Goal: Book appointment/travel/reservation

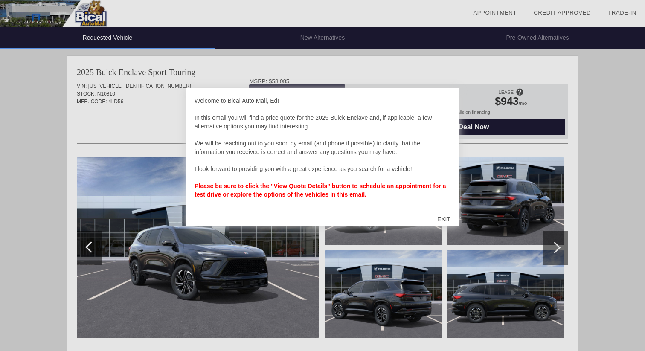
click at [437, 221] on div "EXIT" at bounding box center [444, 219] width 30 height 26
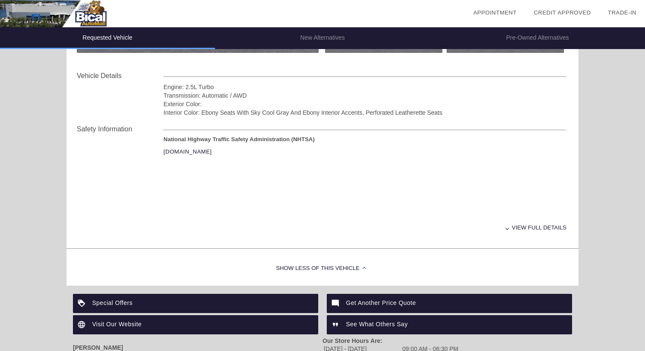
scroll to position [326, 0]
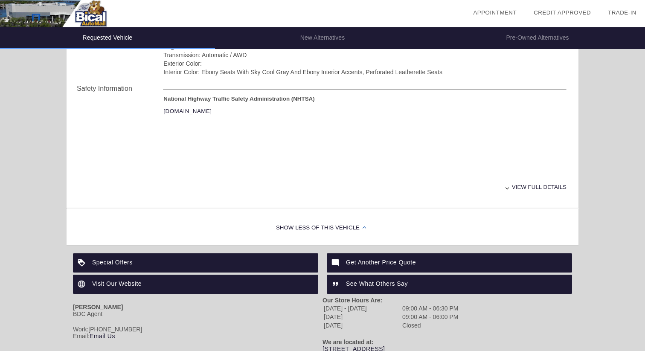
click at [544, 186] on div "View full details" at bounding box center [364, 187] width 403 height 21
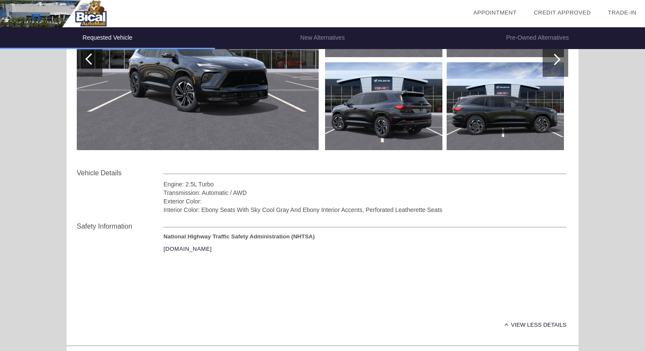
scroll to position [0, 0]
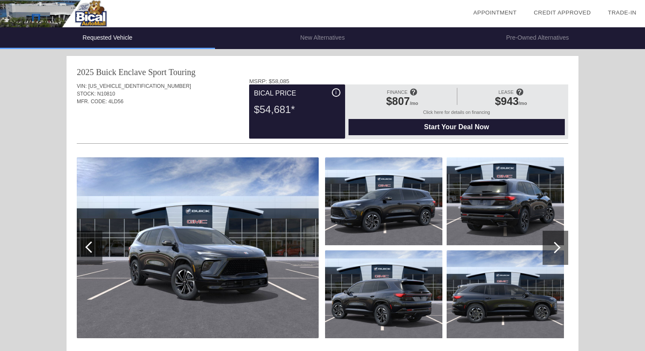
click at [402, 127] on span "Start Your Deal Now" at bounding box center [456, 127] width 195 height 8
click at [337, 37] on li "New Alternatives" at bounding box center [322, 38] width 215 height 22
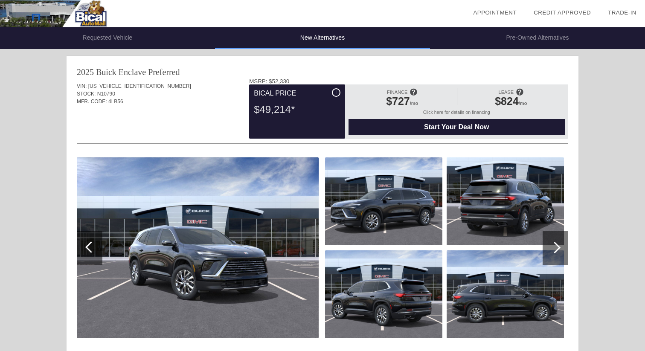
click at [154, 31] on li "Requested Vehicle" at bounding box center [107, 38] width 215 height 22
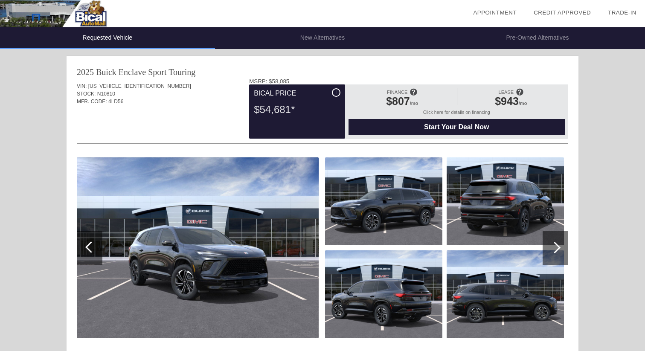
click at [292, 38] on li "New Alternatives" at bounding box center [322, 38] width 215 height 22
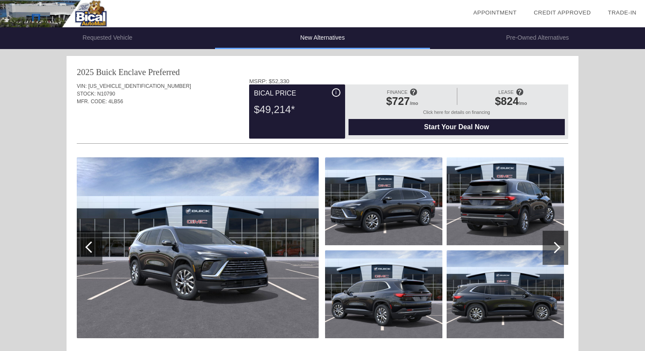
click at [176, 35] on li "Requested Vehicle" at bounding box center [107, 38] width 215 height 22
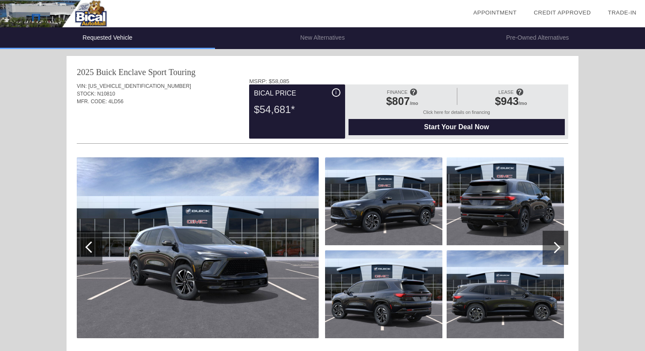
click at [304, 40] on li "New Alternatives" at bounding box center [322, 38] width 215 height 22
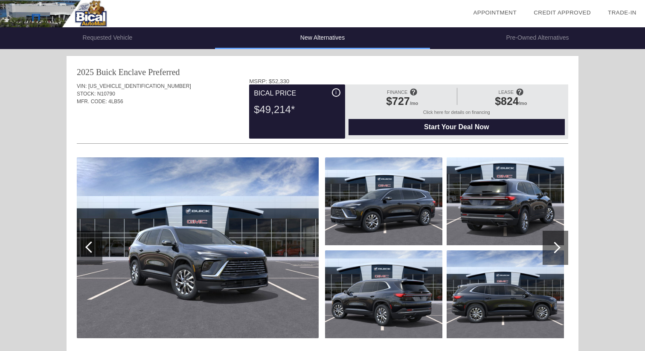
click at [194, 38] on li "Requested Vehicle" at bounding box center [107, 38] width 215 height 22
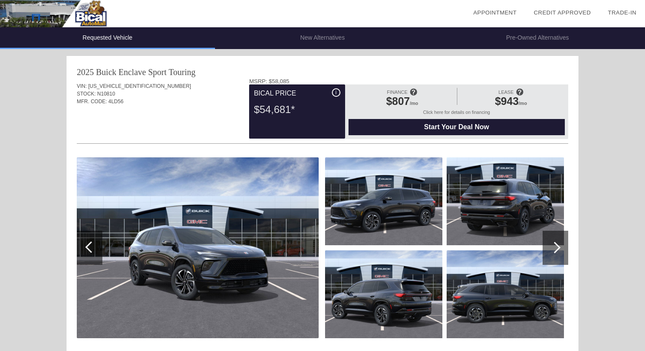
click at [306, 42] on li "New Alternatives" at bounding box center [322, 38] width 215 height 22
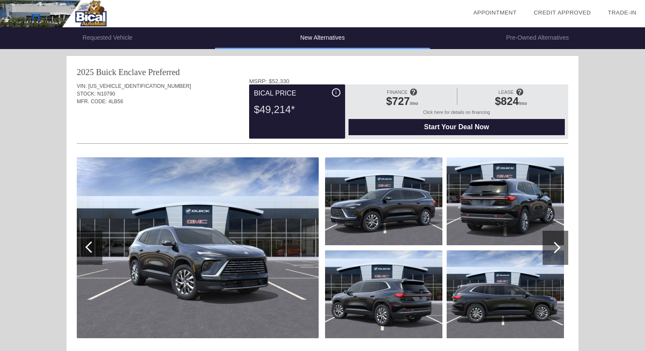
click at [517, 38] on li "Pre-Owned Alternatives" at bounding box center [537, 38] width 215 height 22
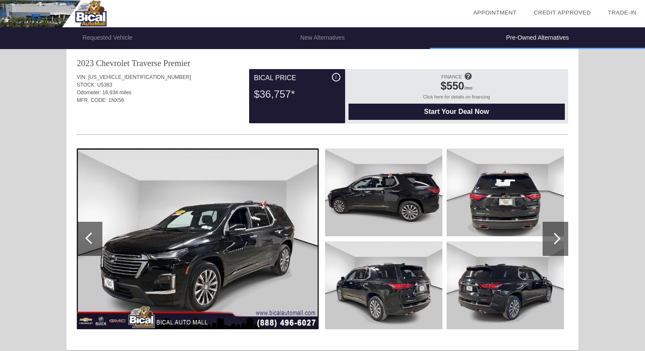
scroll to position [1227, 0]
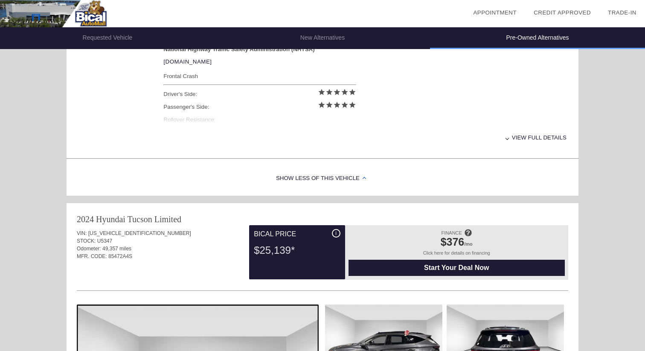
click at [127, 36] on li "Requested Vehicle" at bounding box center [107, 38] width 215 height 22
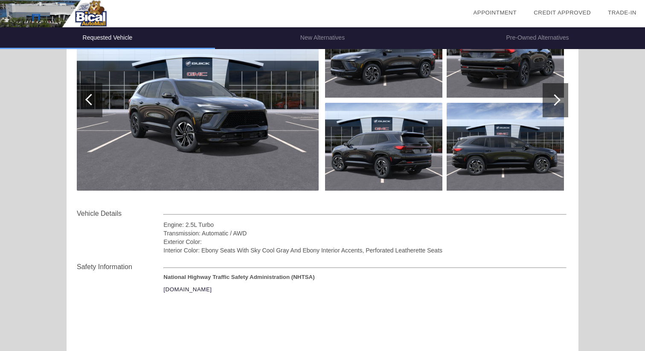
scroll to position [0, 0]
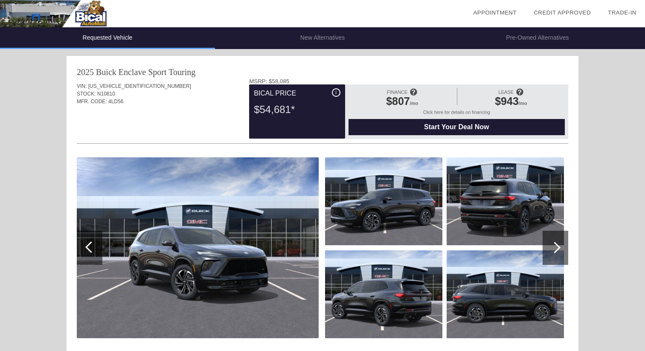
click at [494, 14] on link "Appointment" at bounding box center [495, 12] width 44 height 6
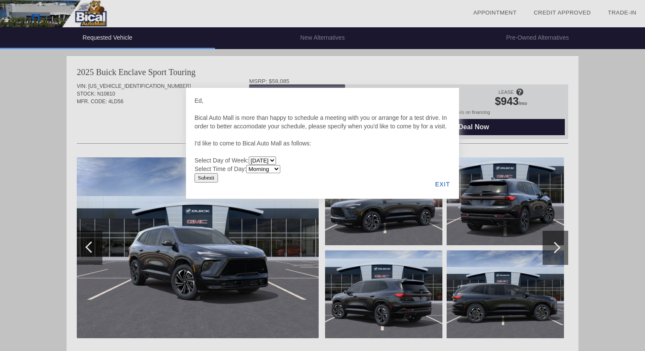
click at [265, 173] on select "Morning Afternoon Evening" at bounding box center [263, 169] width 34 height 8
select select "Afternoon"
click at [248, 173] on select "Morning Afternoon Evening" at bounding box center [263, 169] width 34 height 8
click at [211, 183] on input "Submit" at bounding box center [206, 177] width 23 height 9
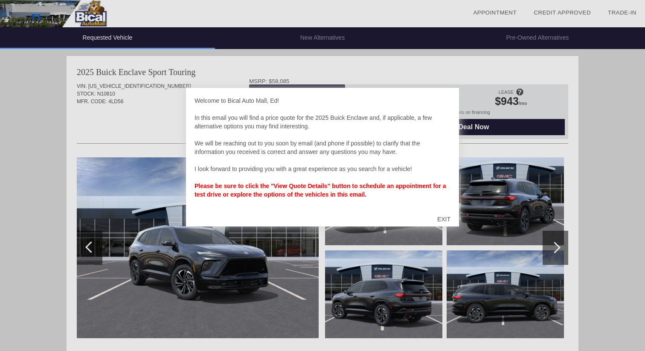
click at [447, 216] on div "EXIT" at bounding box center [444, 219] width 30 height 26
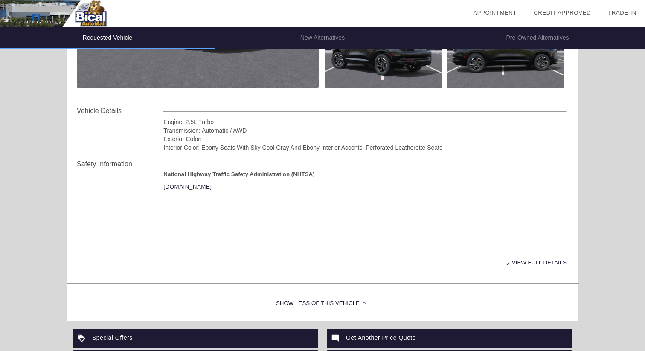
scroll to position [367, 0]
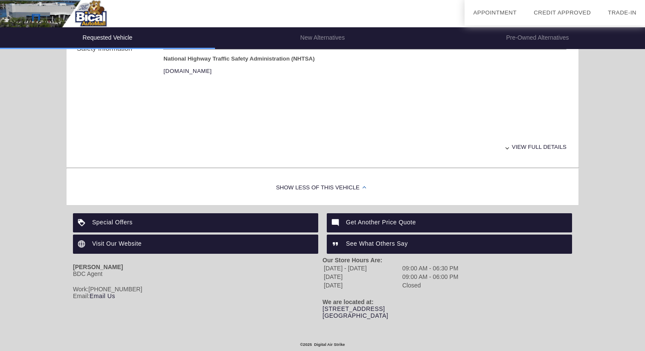
click at [524, 146] on div "View full details" at bounding box center [364, 146] width 403 height 21
